Goal: Task Accomplishment & Management: Manage account settings

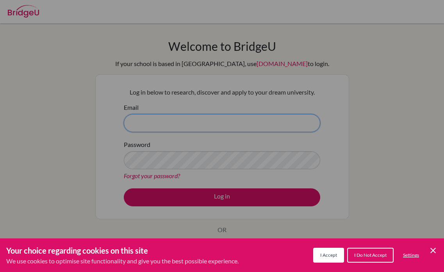
type input "[PERSON_NAME][EMAIL_ADDRESS][PERSON_NAME][DOMAIN_NAME]"
click at [230, 124] on div "Cookie Preferences" at bounding box center [222, 136] width 444 height 272
click at [215, 160] on div "Cookie Preferences" at bounding box center [222, 136] width 444 height 272
click at [338, 253] on button "I Accept" at bounding box center [328, 254] width 31 height 15
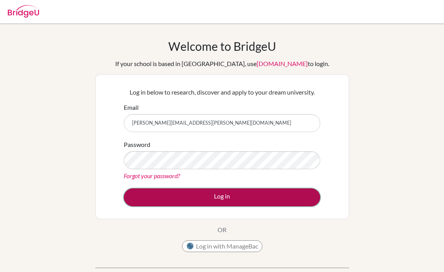
click at [252, 197] on button "Log in" at bounding box center [222, 197] width 196 height 18
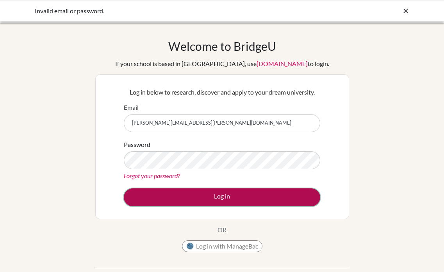
click at [149, 197] on button "Log in" at bounding box center [222, 197] width 196 height 18
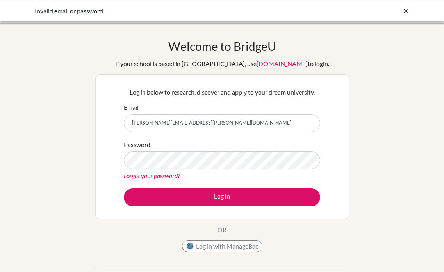
click at [199, 122] on input "[PERSON_NAME][EMAIL_ADDRESS][PERSON_NAME][DOMAIN_NAME]" at bounding box center [222, 123] width 196 height 18
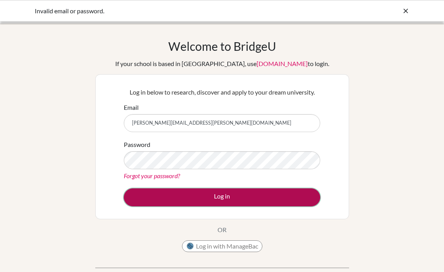
click at [157, 200] on button "Log in" at bounding box center [222, 197] width 196 height 18
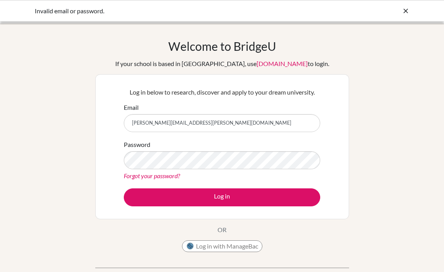
click at [190, 125] on input "[PERSON_NAME][EMAIL_ADDRESS][PERSON_NAME][DOMAIN_NAME]" at bounding box center [222, 123] width 196 height 18
drag, startPoint x: 187, startPoint y: 123, endPoint x: 222, endPoint y: 123, distance: 35.5
click at [222, 123] on input "lisa.lee@issrclassroom.se akaashi onigiri 12" at bounding box center [222, 123] width 196 height 18
type input "[PERSON_NAME][EMAIL_ADDRESS][PERSON_NAME][DOMAIN_NAME]"
click at [74, 169] on div "Welcome to BridgeU If your school is based in China, use app.bridge-u.com.cn to…" at bounding box center [222, 166] width 444 height 255
